Goal: Contribute content

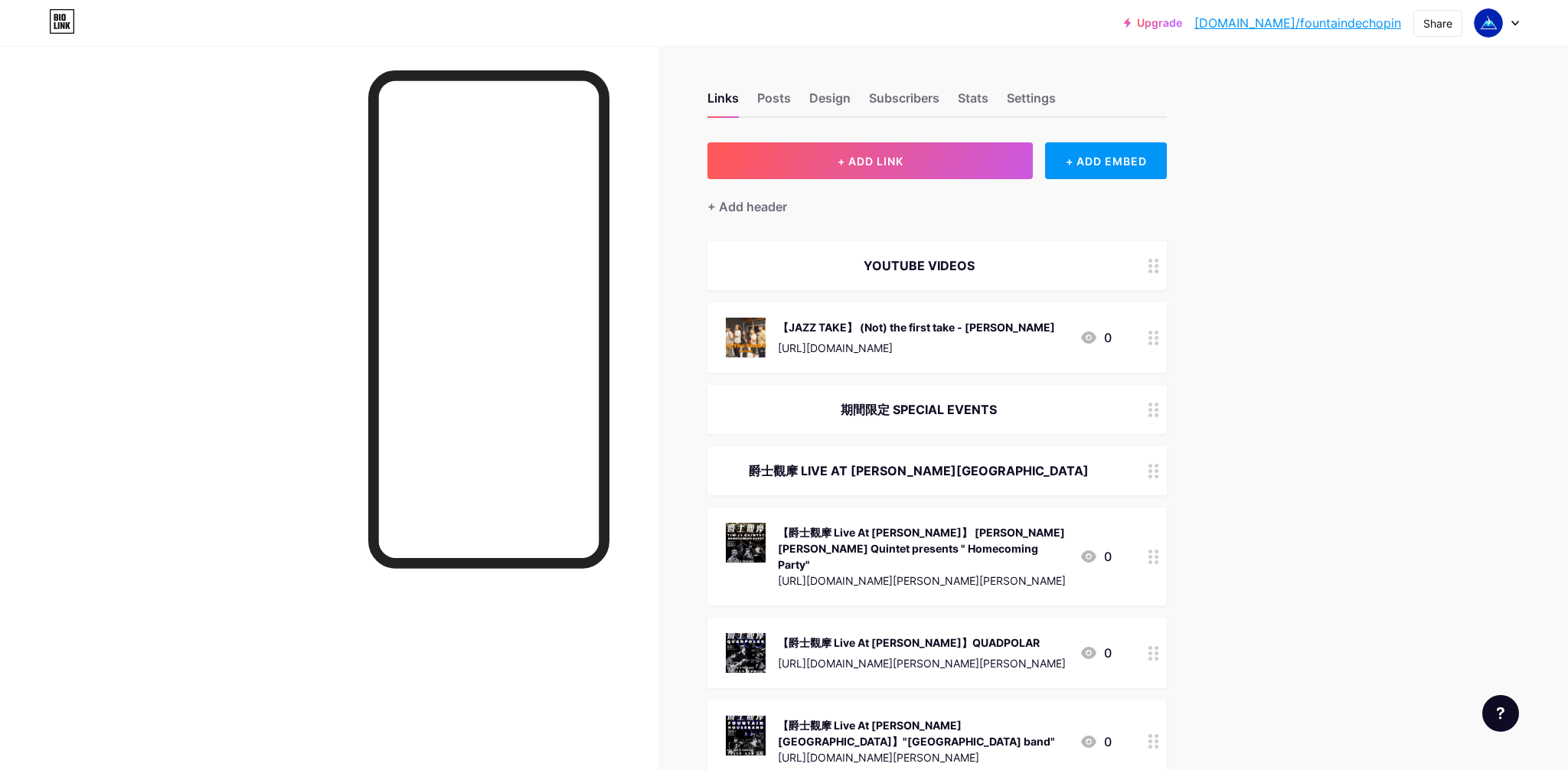
click at [926, 329] on div "【JAZZ TAKE】 (Not) the first take - [PERSON_NAME]" at bounding box center [917, 327] width 278 height 16
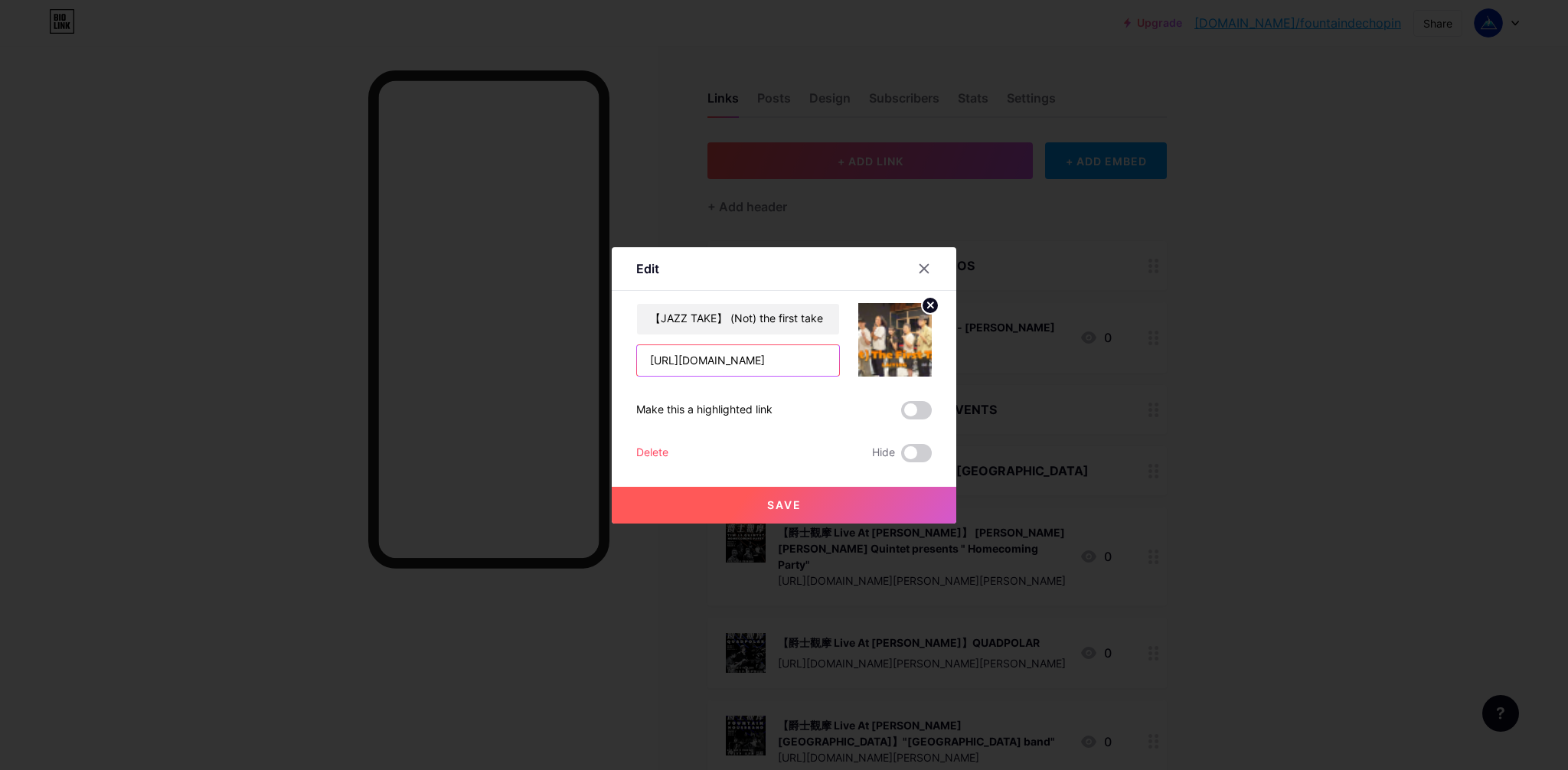
drag, startPoint x: 648, startPoint y: 364, endPoint x: 1108, endPoint y: 377, distance: 460.2
click at [1108, 377] on div "Edit Content YouTube Play YouTube video without leaving your page. ADD Vimeo Pl…" at bounding box center [784, 385] width 1568 height 770
paste input "PwRawDTdgzg"
type input "[URL][DOMAIN_NAME]"
click at [928, 304] on icon at bounding box center [931, 305] width 6 height 6
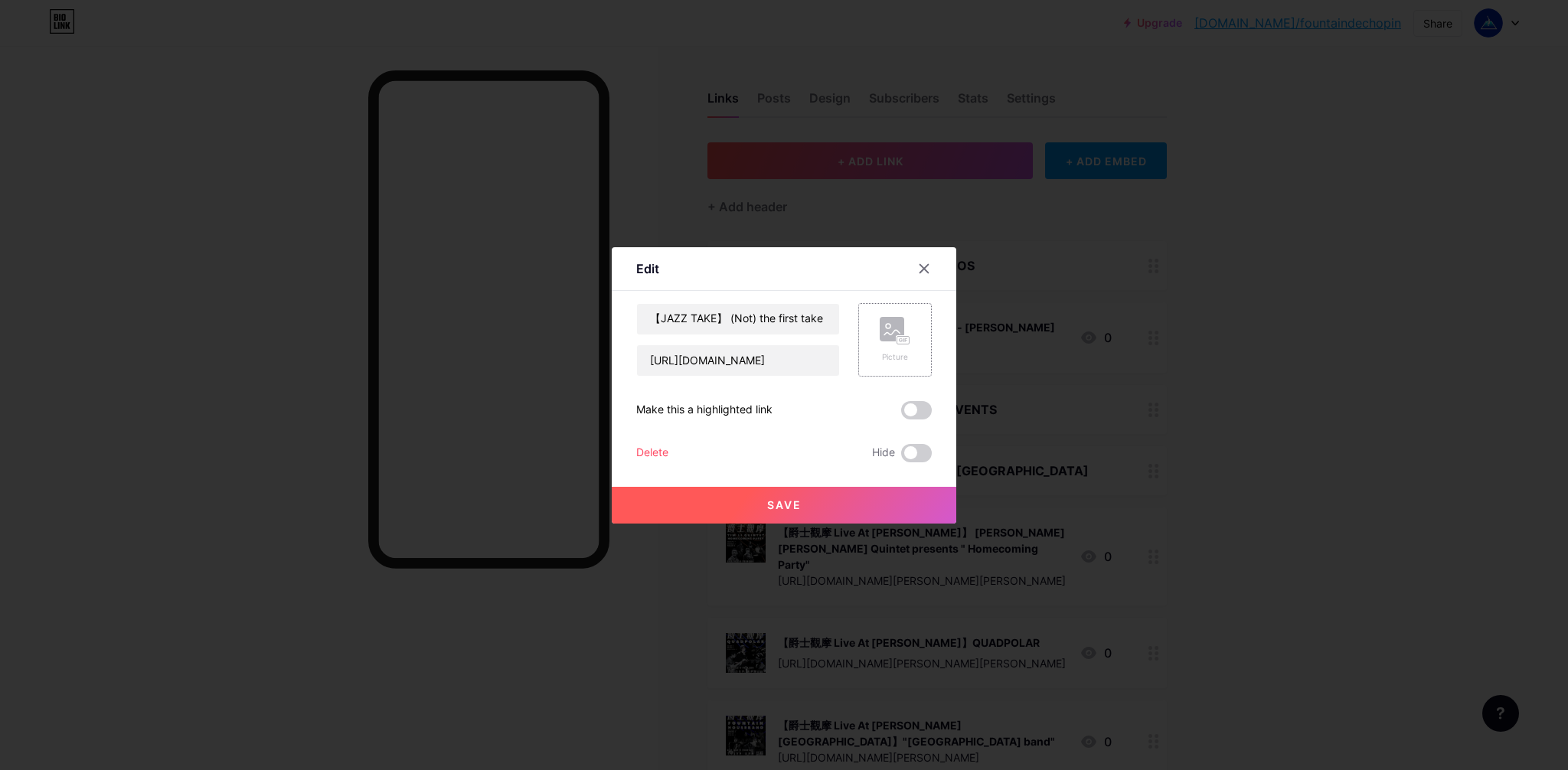
click at [908, 342] on rect at bounding box center [903, 339] width 13 height 8
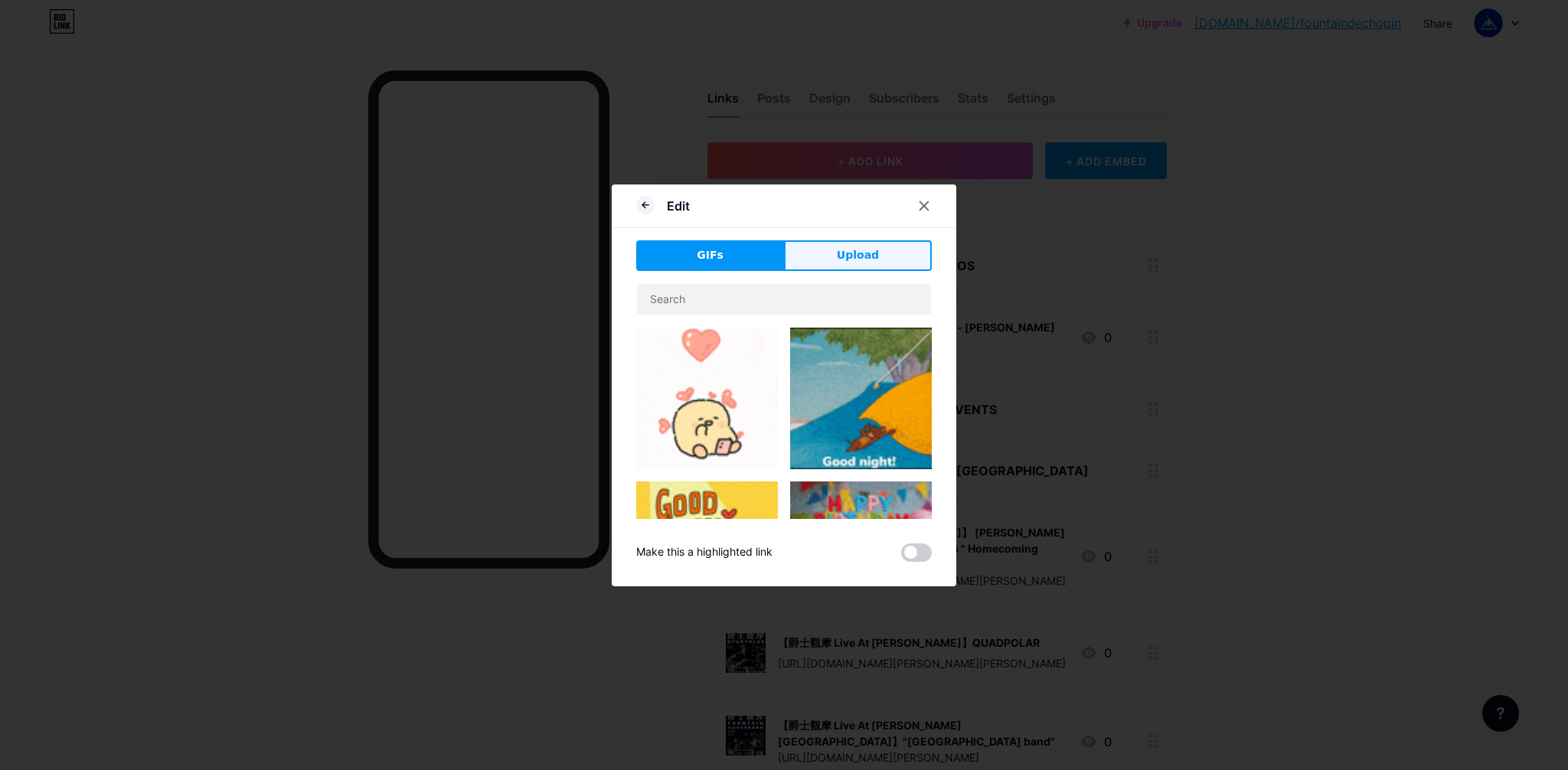
click at [873, 263] on span "Upload" at bounding box center [858, 255] width 42 height 16
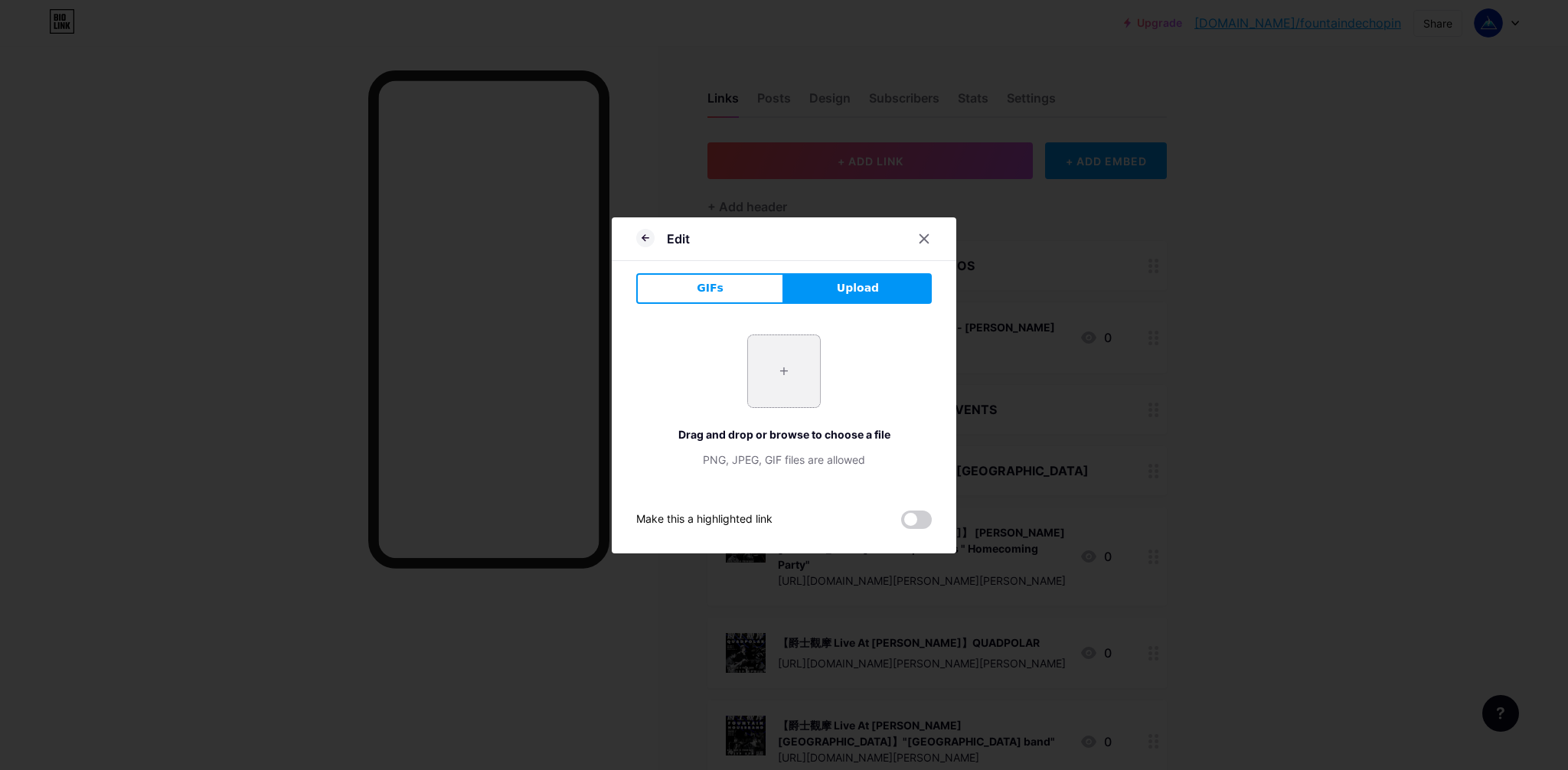
click at [764, 370] on input "file" at bounding box center [784, 371] width 72 height 72
type input "C:\fakepath\Not thumbnail.jpg"
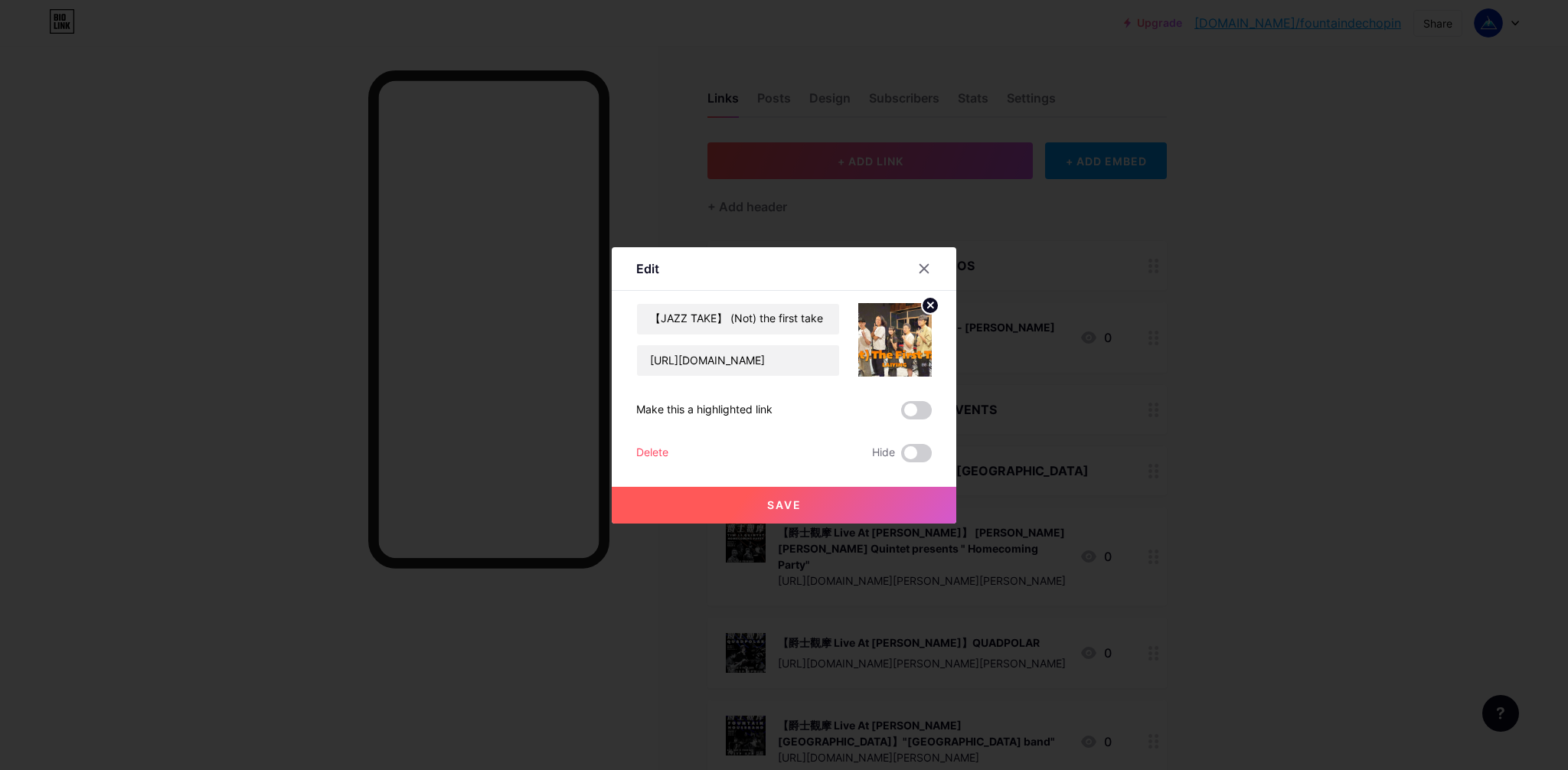
click at [650, 239] on div at bounding box center [784, 385] width 1568 height 770
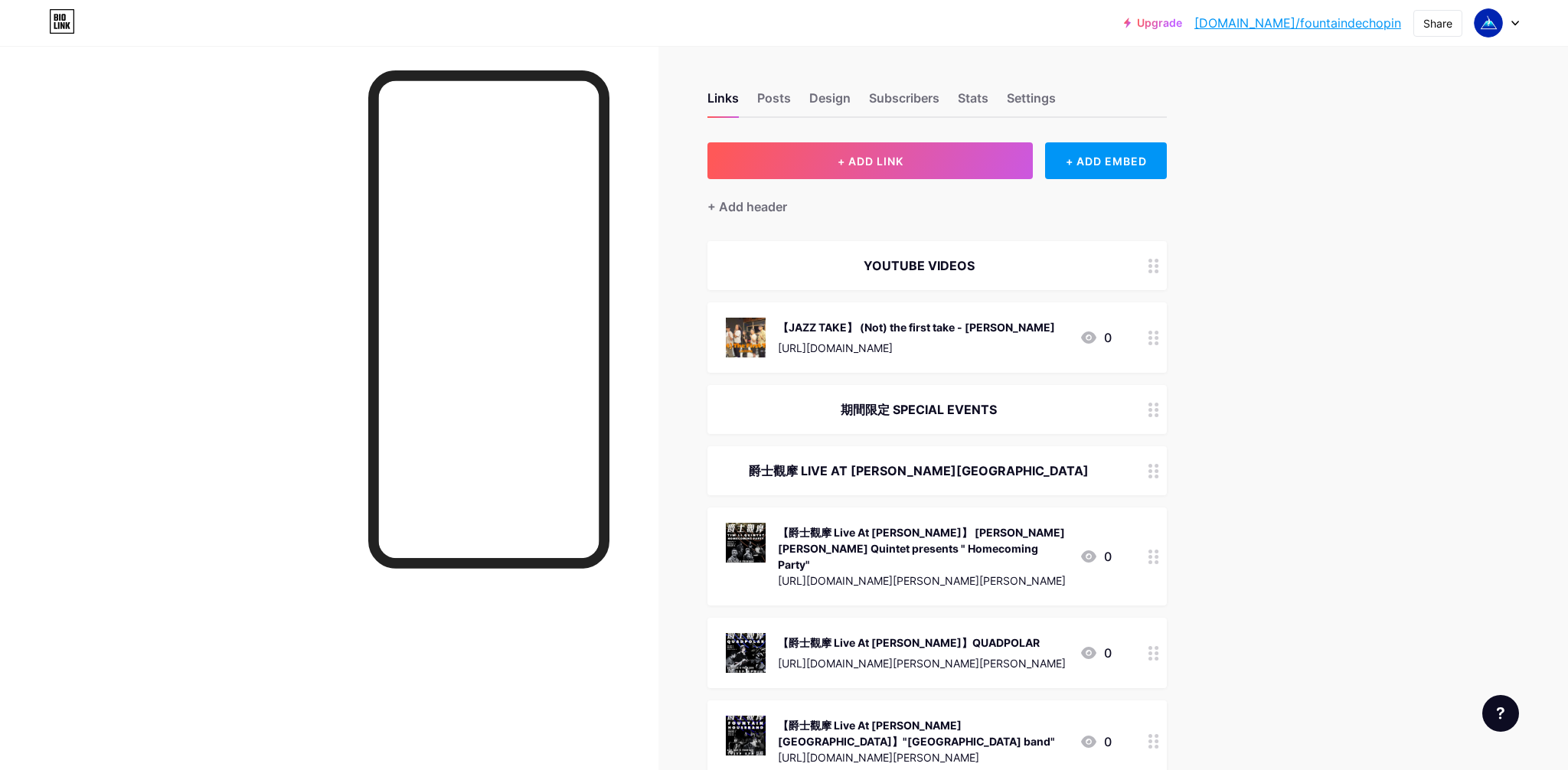
click at [960, 337] on div "【JAZZ TAKE】 (Not) the first take - [PERSON_NAME] [URL][DOMAIN_NAME]" at bounding box center [917, 337] width 278 height 40
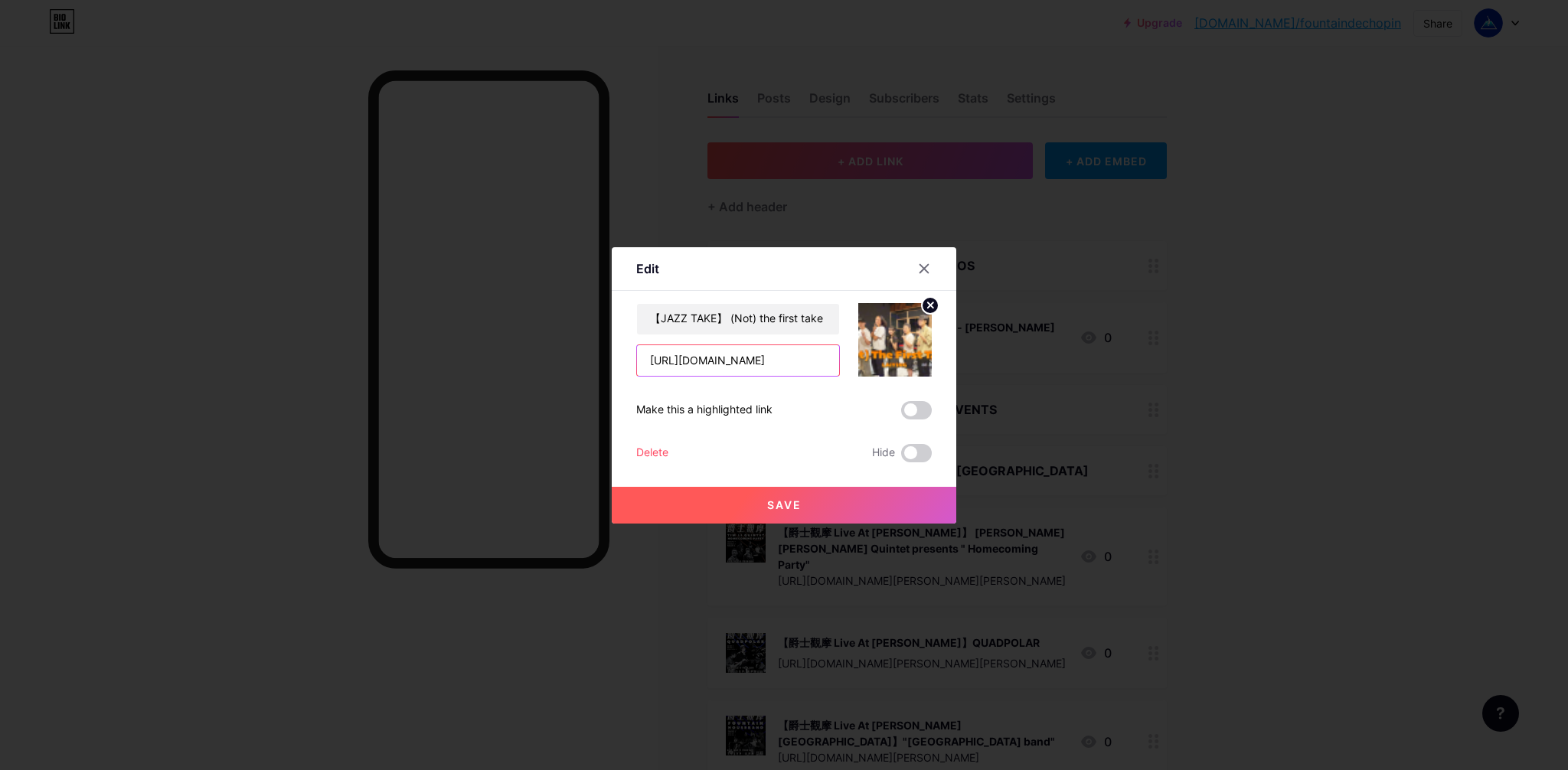
click at [770, 365] on input "[URL][DOMAIN_NAME]" at bounding box center [738, 361] width 202 height 31
paste input "PwRawDTdgzg"
type input "[URL][DOMAIN_NAME]"
click at [927, 300] on circle at bounding box center [930, 305] width 16 height 16
click at [898, 339] on rect at bounding box center [903, 339] width 13 height 8
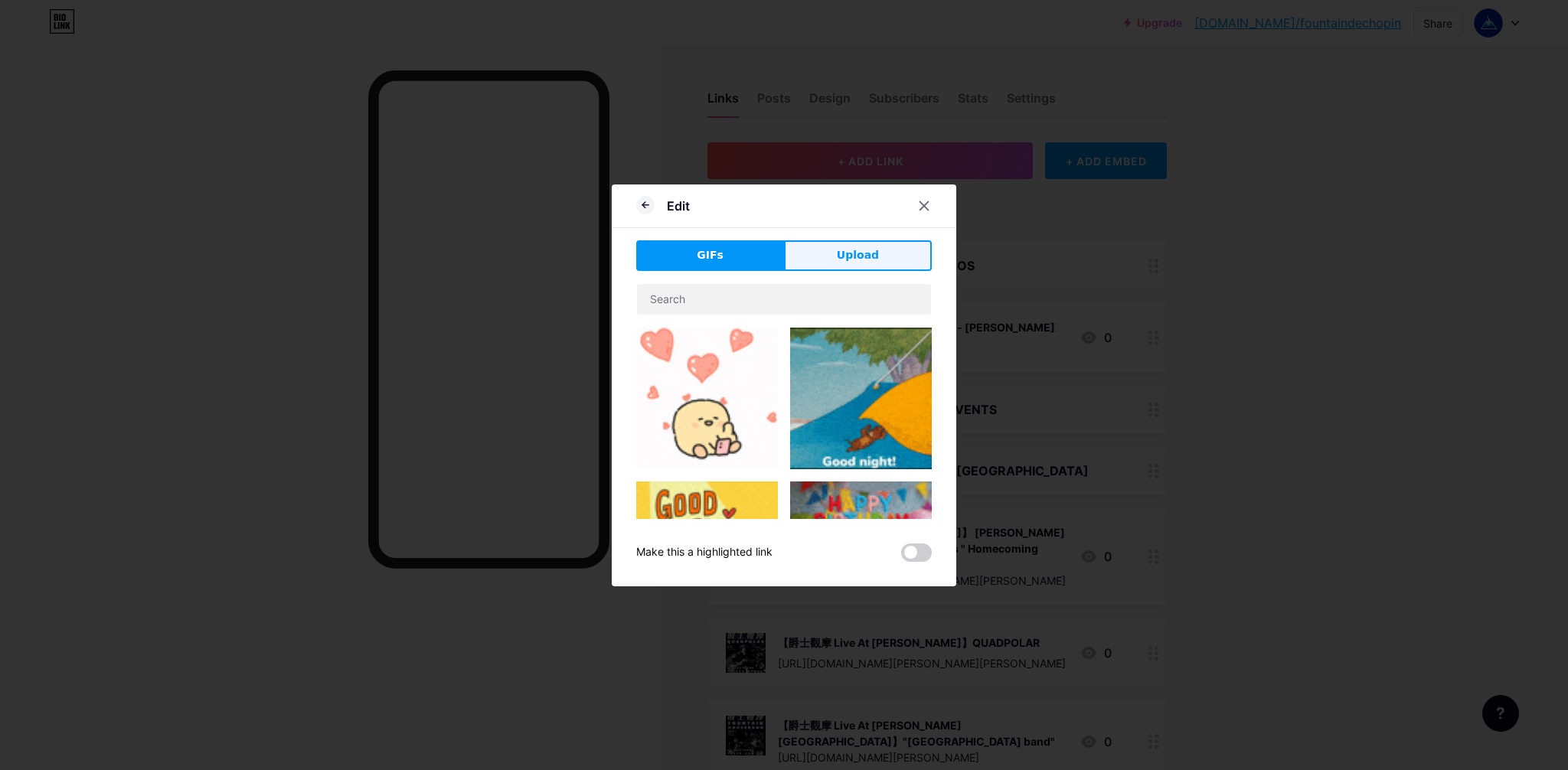
click at [811, 243] on button "Upload" at bounding box center [858, 256] width 147 height 31
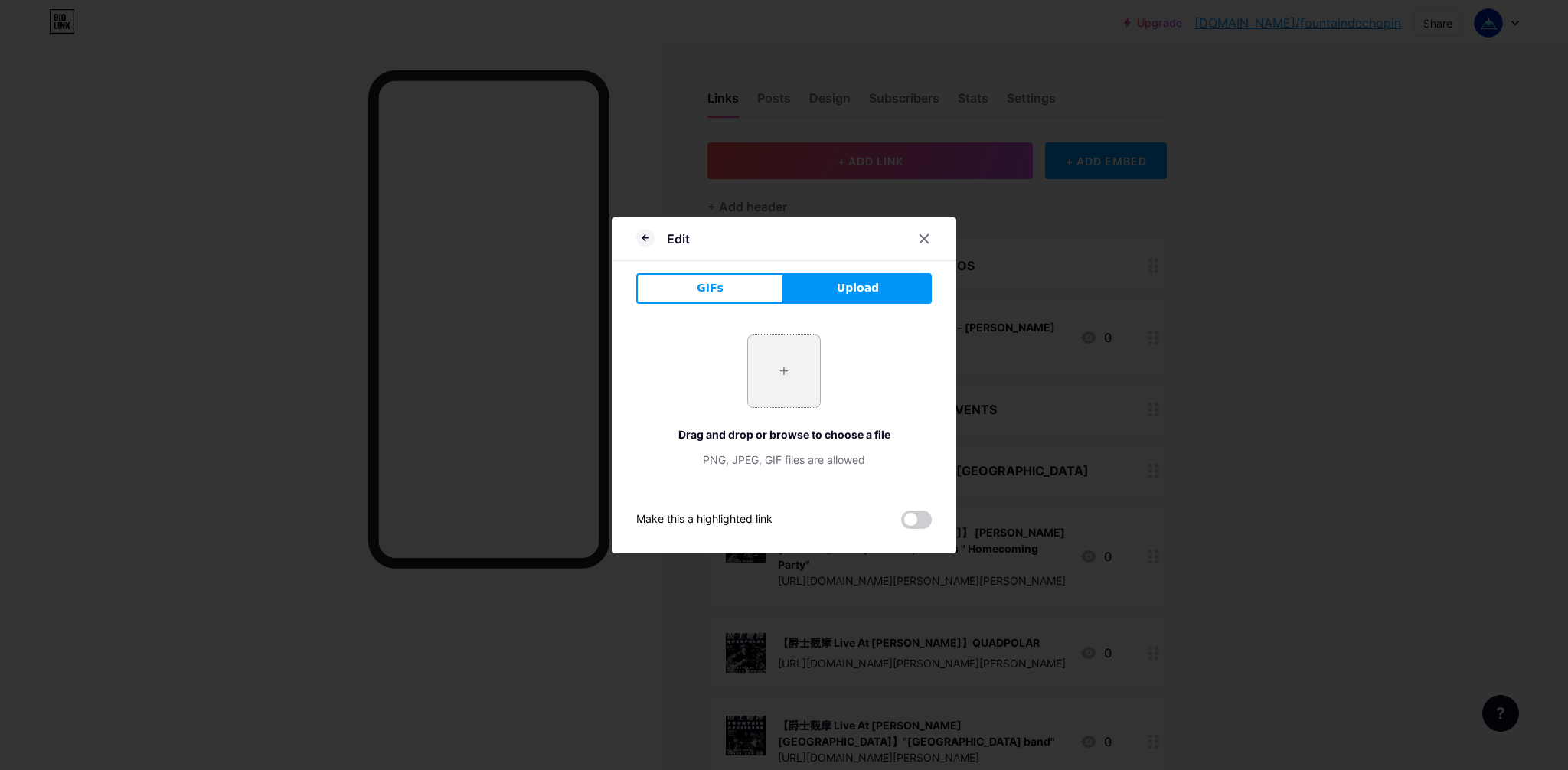
click at [806, 373] on input "file" at bounding box center [784, 371] width 72 height 72
type input "C:\fakepath\Not thumbnail.jpg"
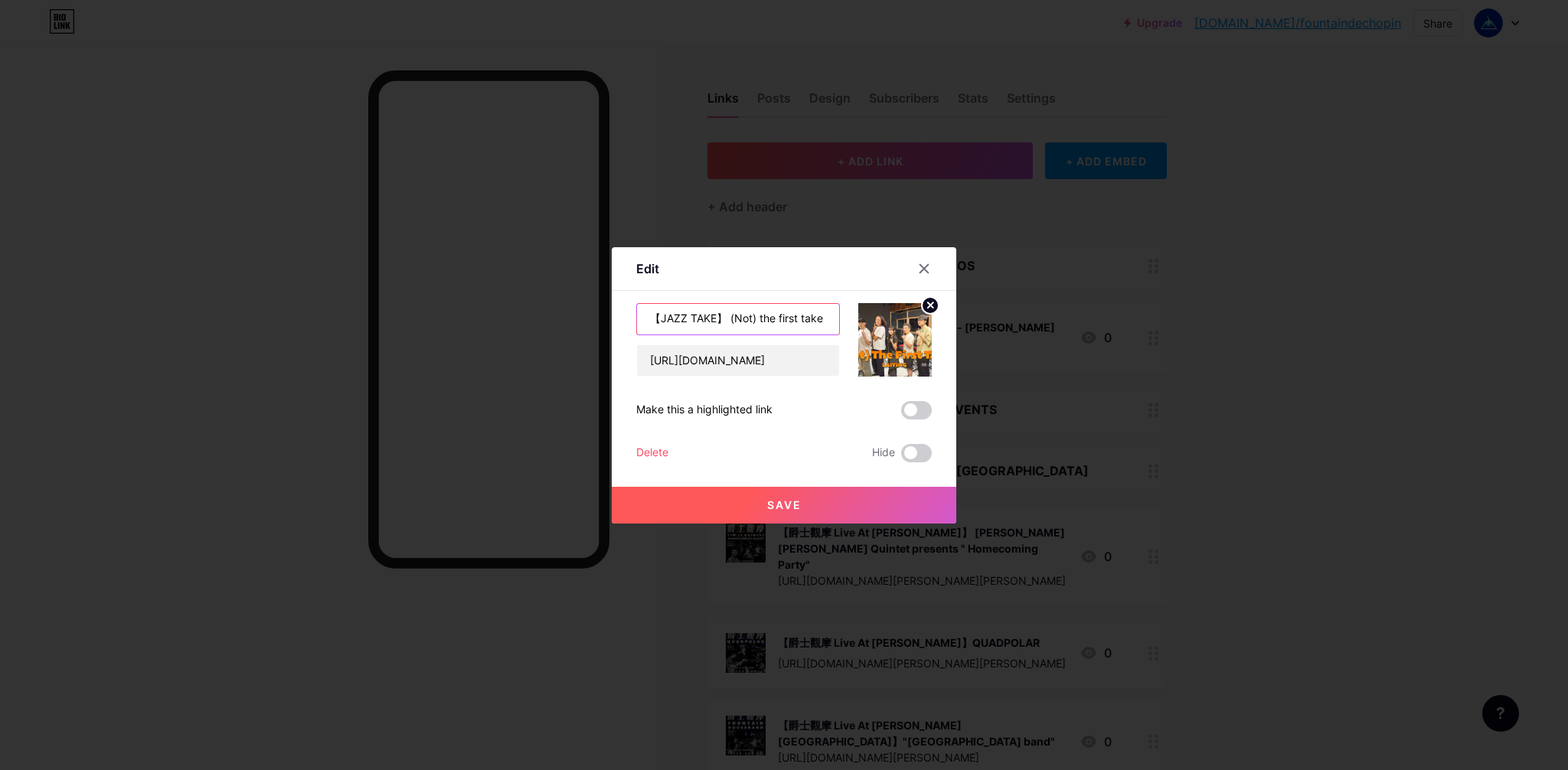
scroll to position [0, 71]
drag, startPoint x: 731, startPoint y: 319, endPoint x: 754, endPoint y: 324, distance: 23.5
click at [754, 324] on input "【JAZZ TAKE】 (Not) the first take - [PERSON_NAME]" at bounding box center [738, 319] width 202 height 31
type input "【JAZZ TAKE】 矮妹正傳 - [PERSON_NAME]"
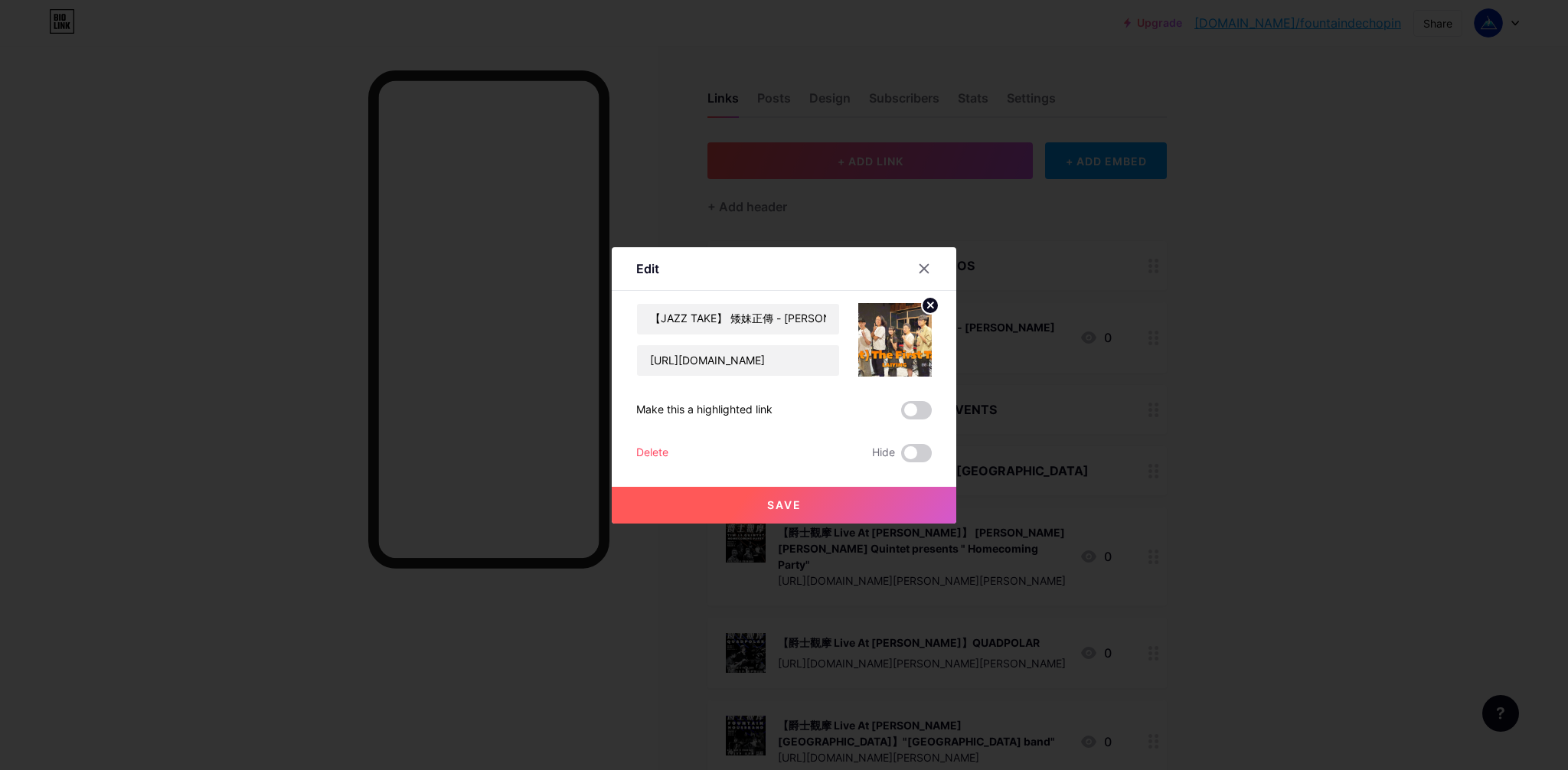
click at [808, 502] on button "Save" at bounding box center [784, 505] width 344 height 37
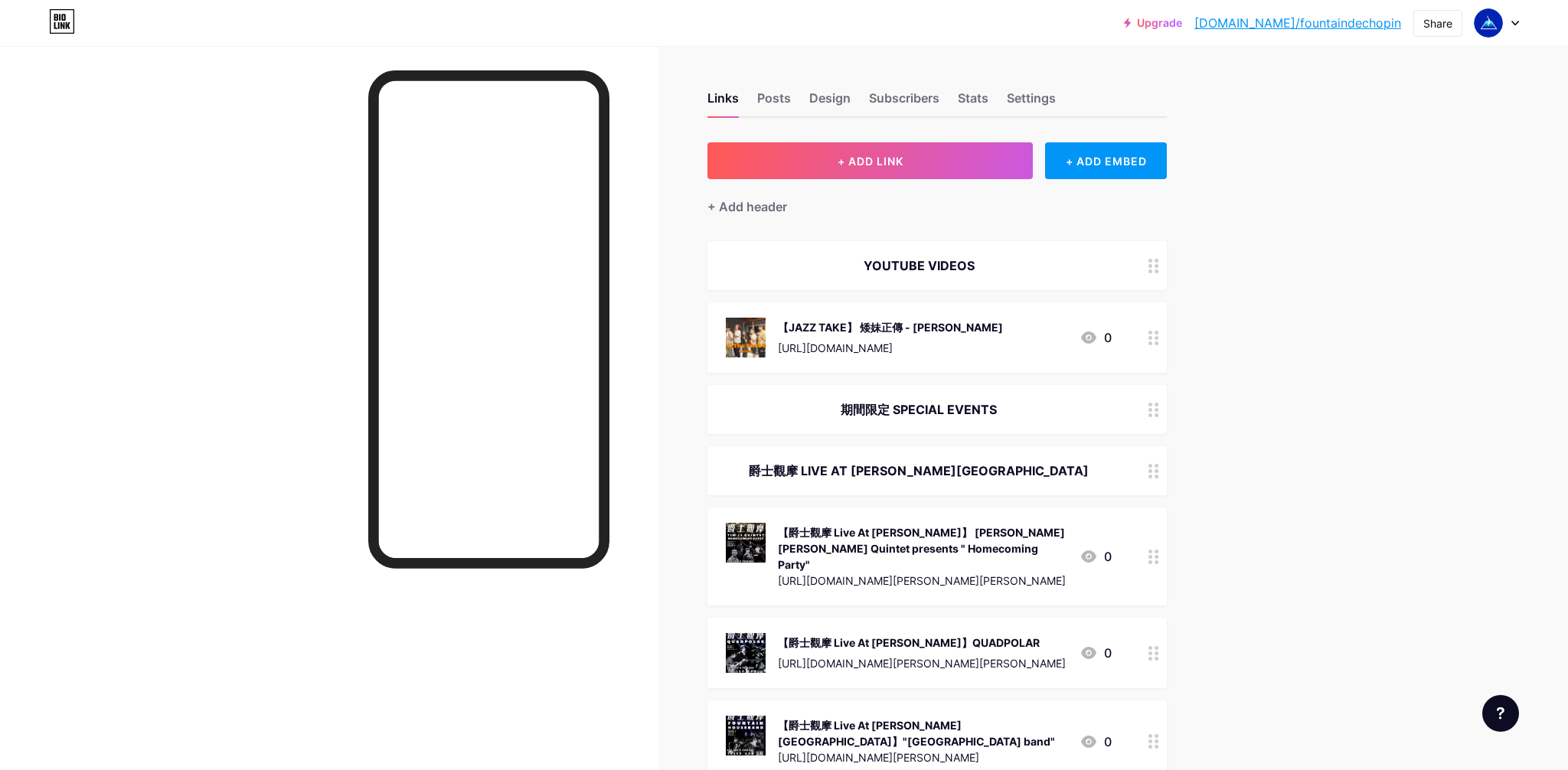
click at [892, 331] on div "【JAZZ TAKE】 矮妹正傳 - [PERSON_NAME]" at bounding box center [891, 327] width 225 height 16
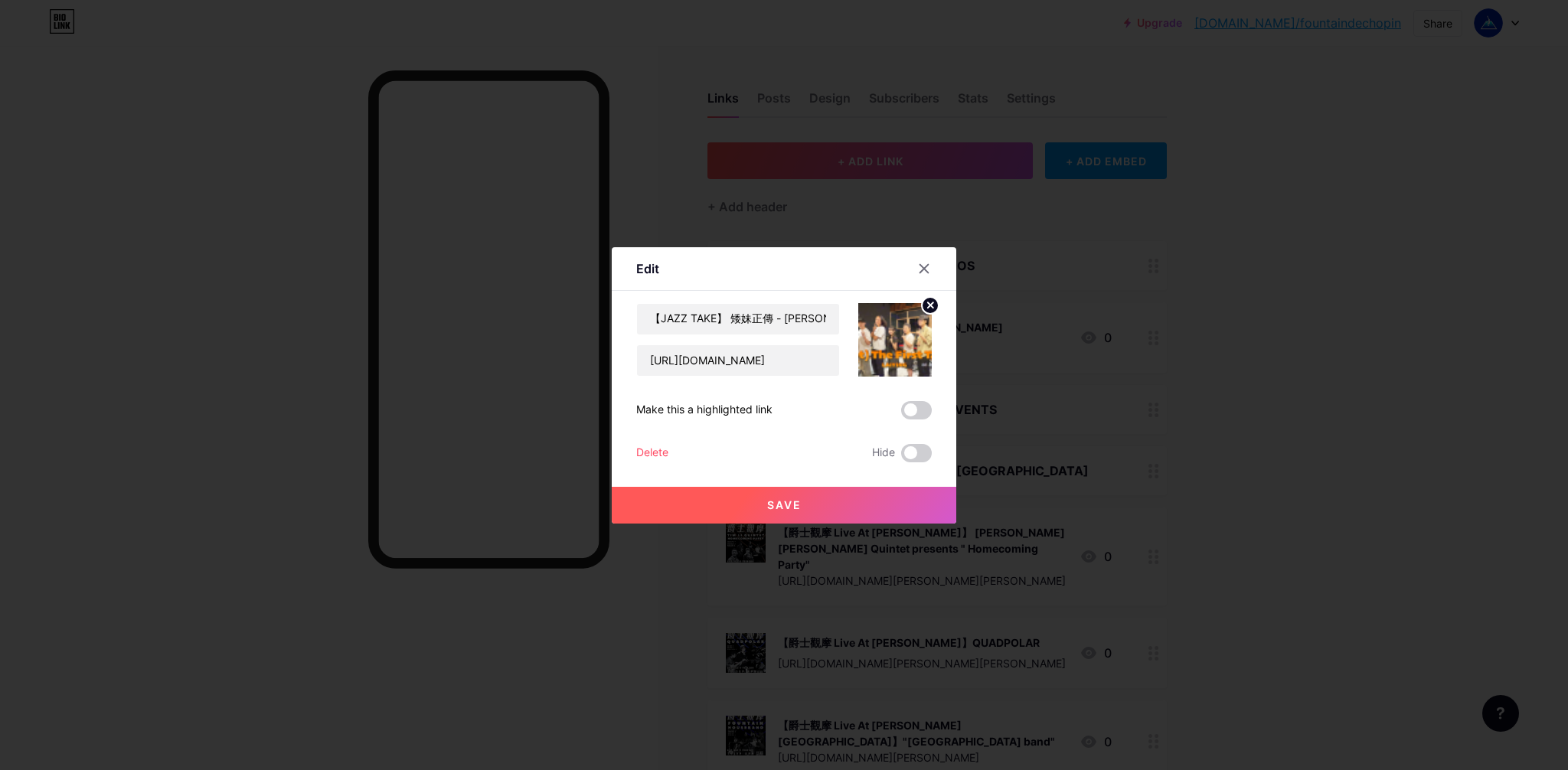
click at [931, 303] on circle at bounding box center [930, 305] width 16 height 16
click at [907, 337] on rect at bounding box center [903, 339] width 13 height 8
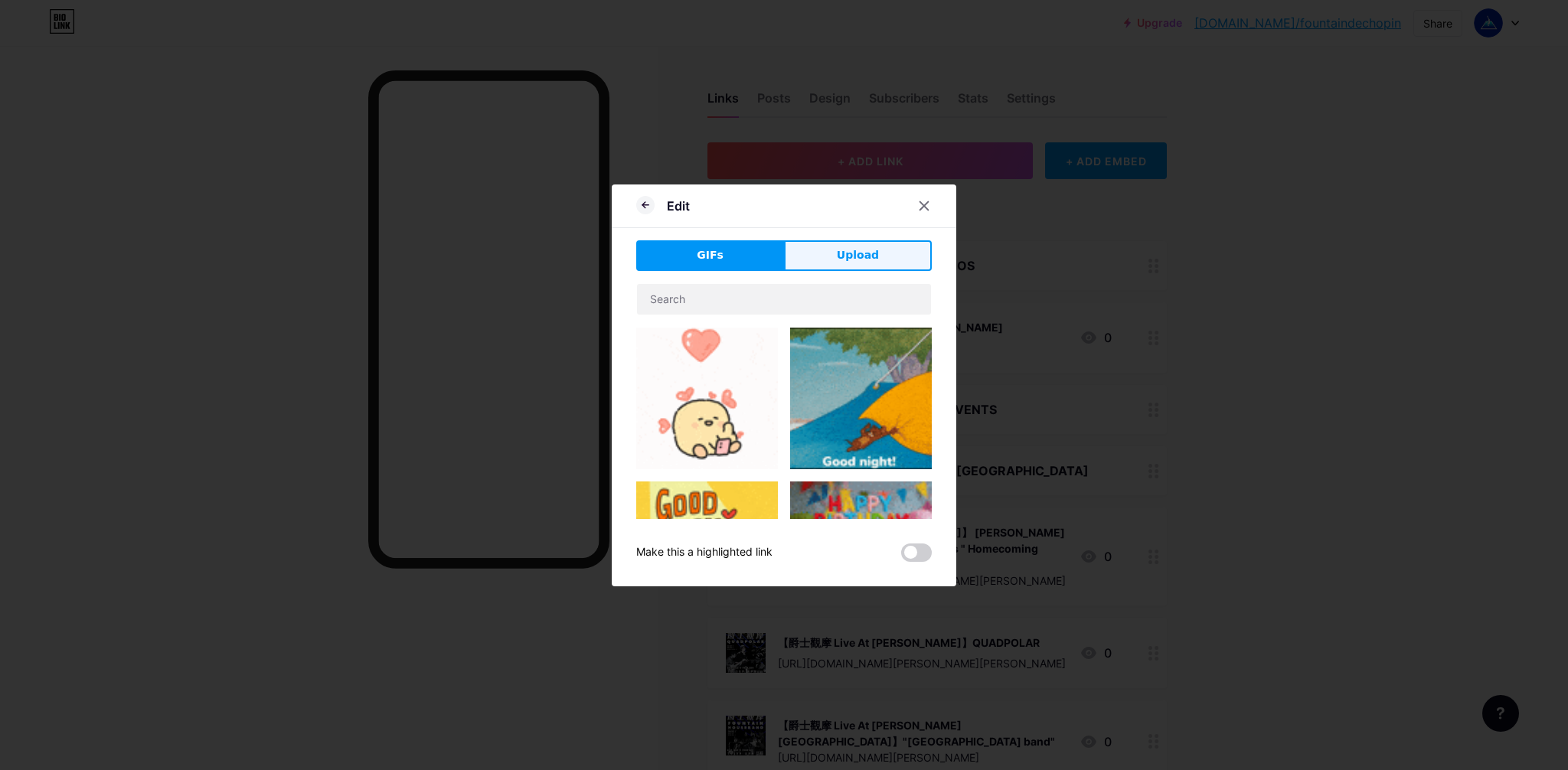
click at [866, 259] on span "Upload" at bounding box center [858, 255] width 42 height 16
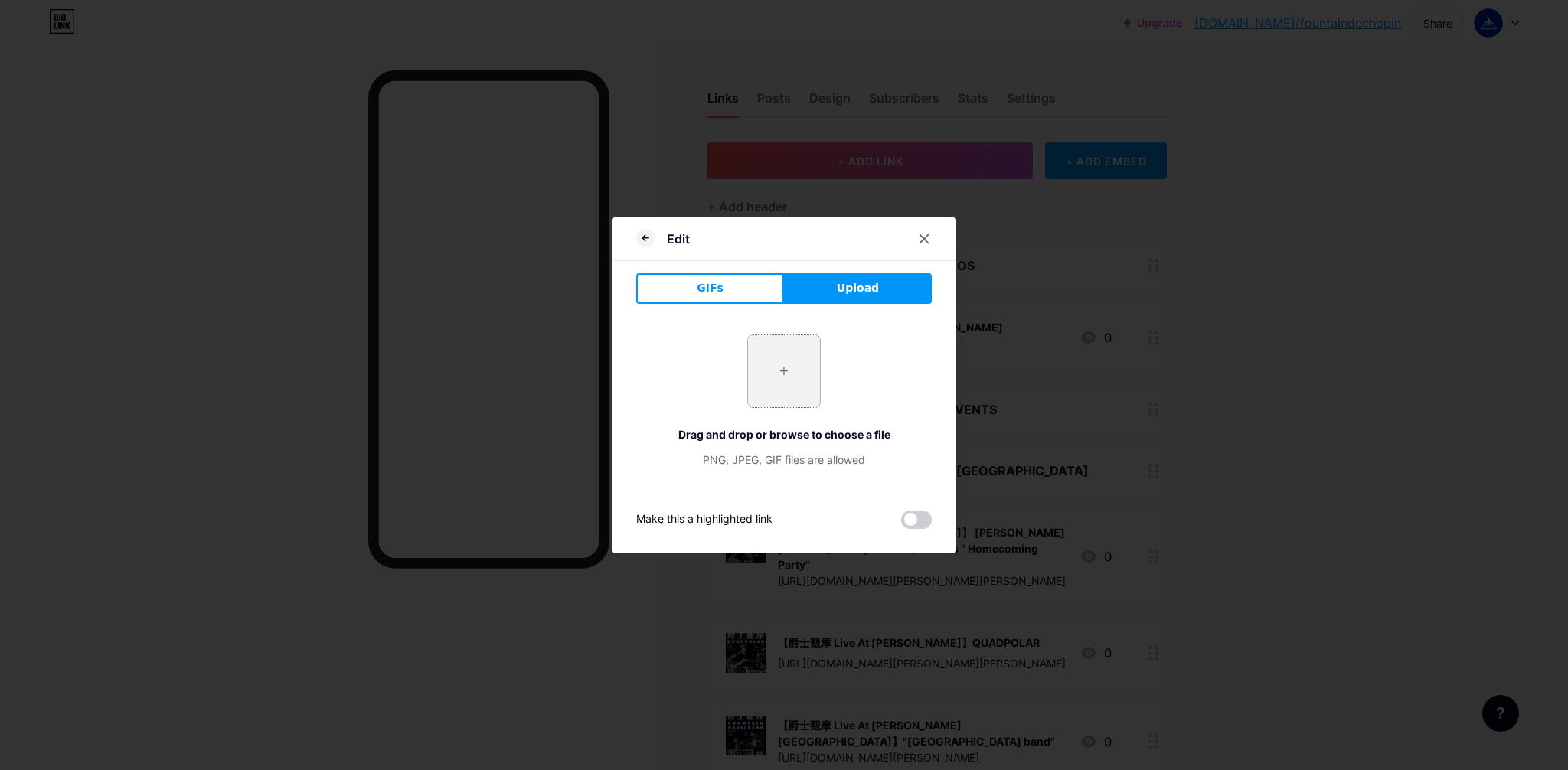
click at [779, 390] on input "file" at bounding box center [784, 371] width 72 height 72
type input "C:\fakepath\矮妹thumbnail.jpg"
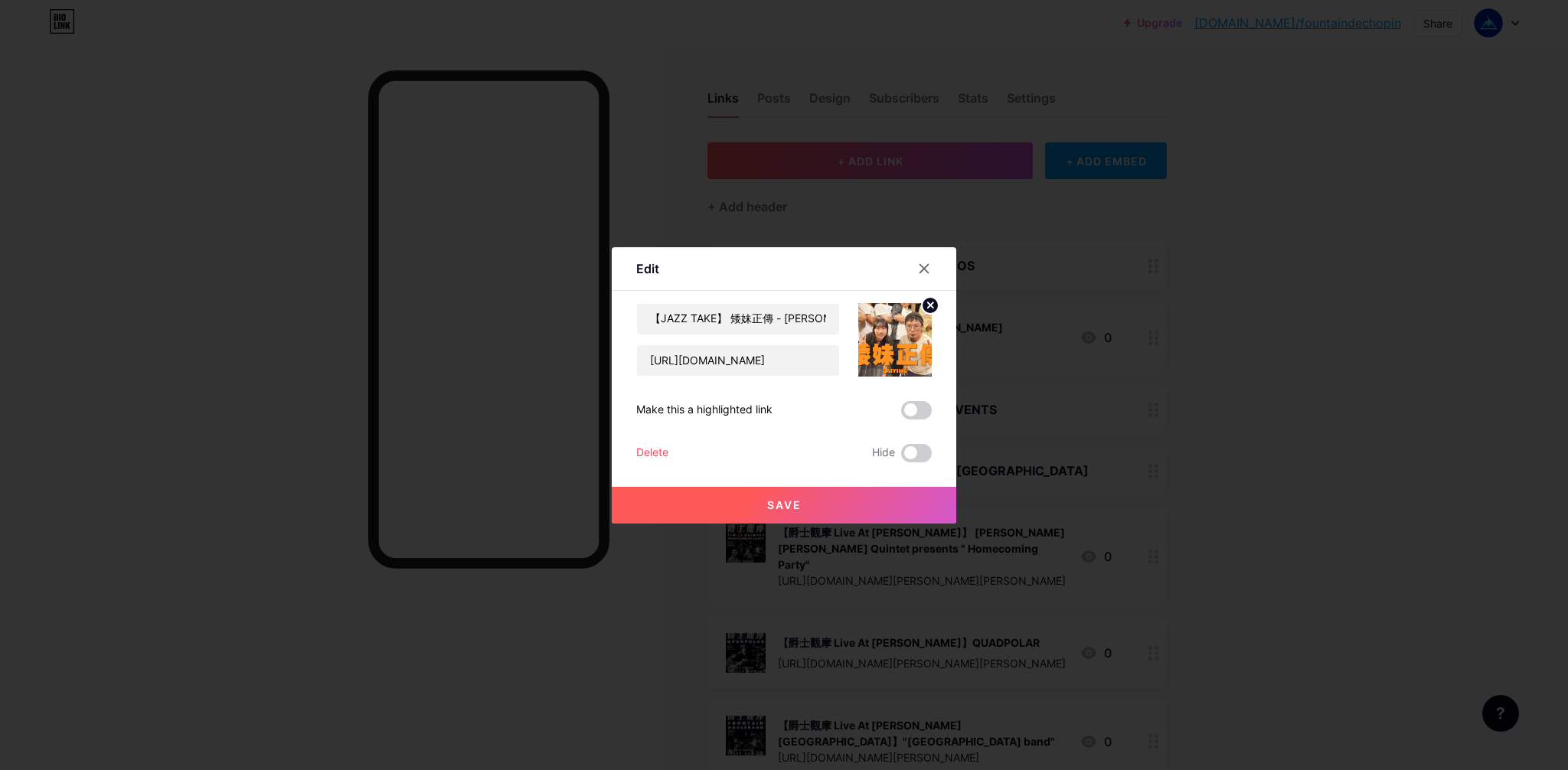
click at [835, 499] on button "Save" at bounding box center [784, 505] width 344 height 37
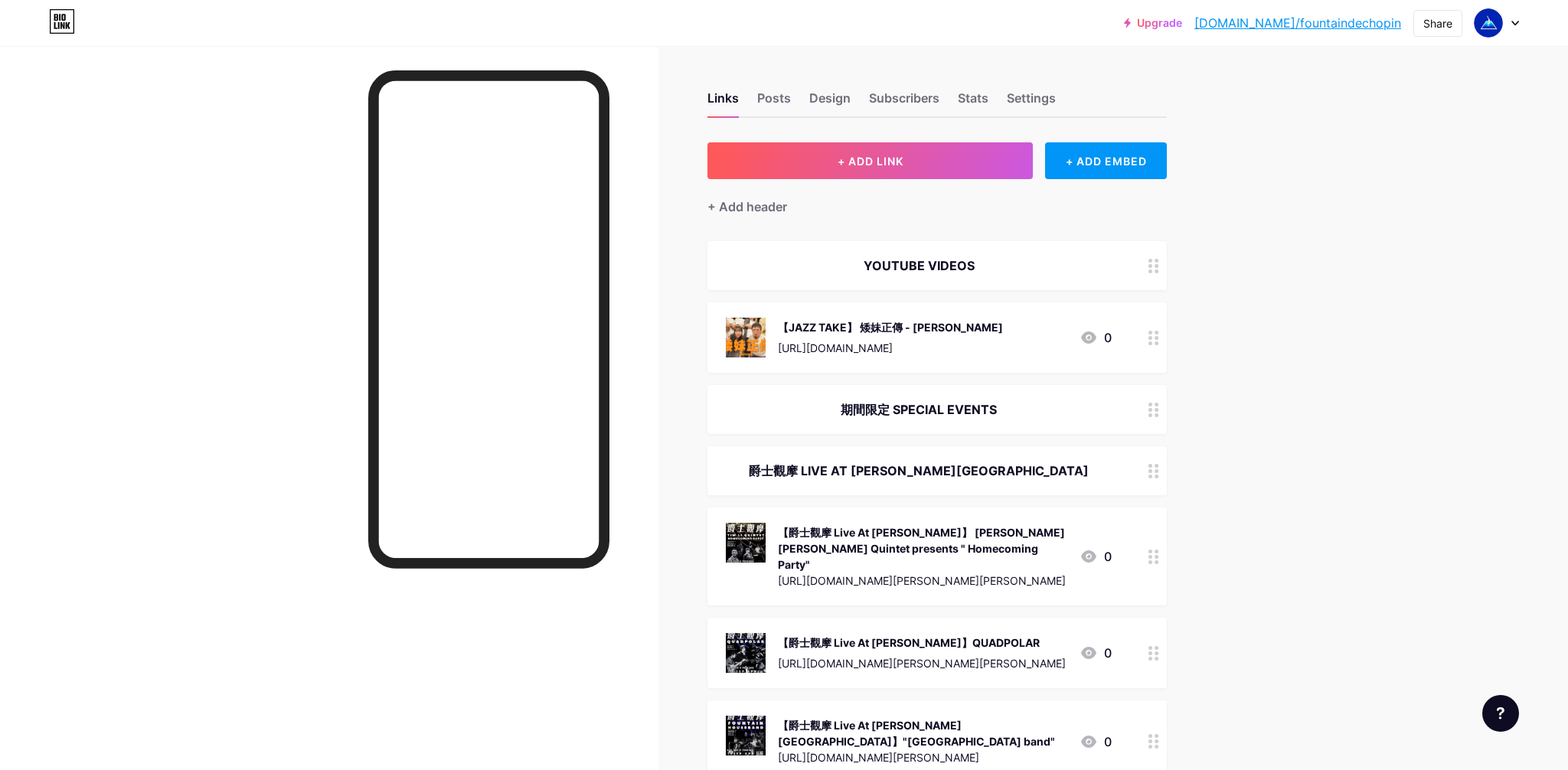
click at [217, 346] on div at bounding box center [329, 431] width 659 height 770
